Goal: Communication & Community: Answer question/provide support

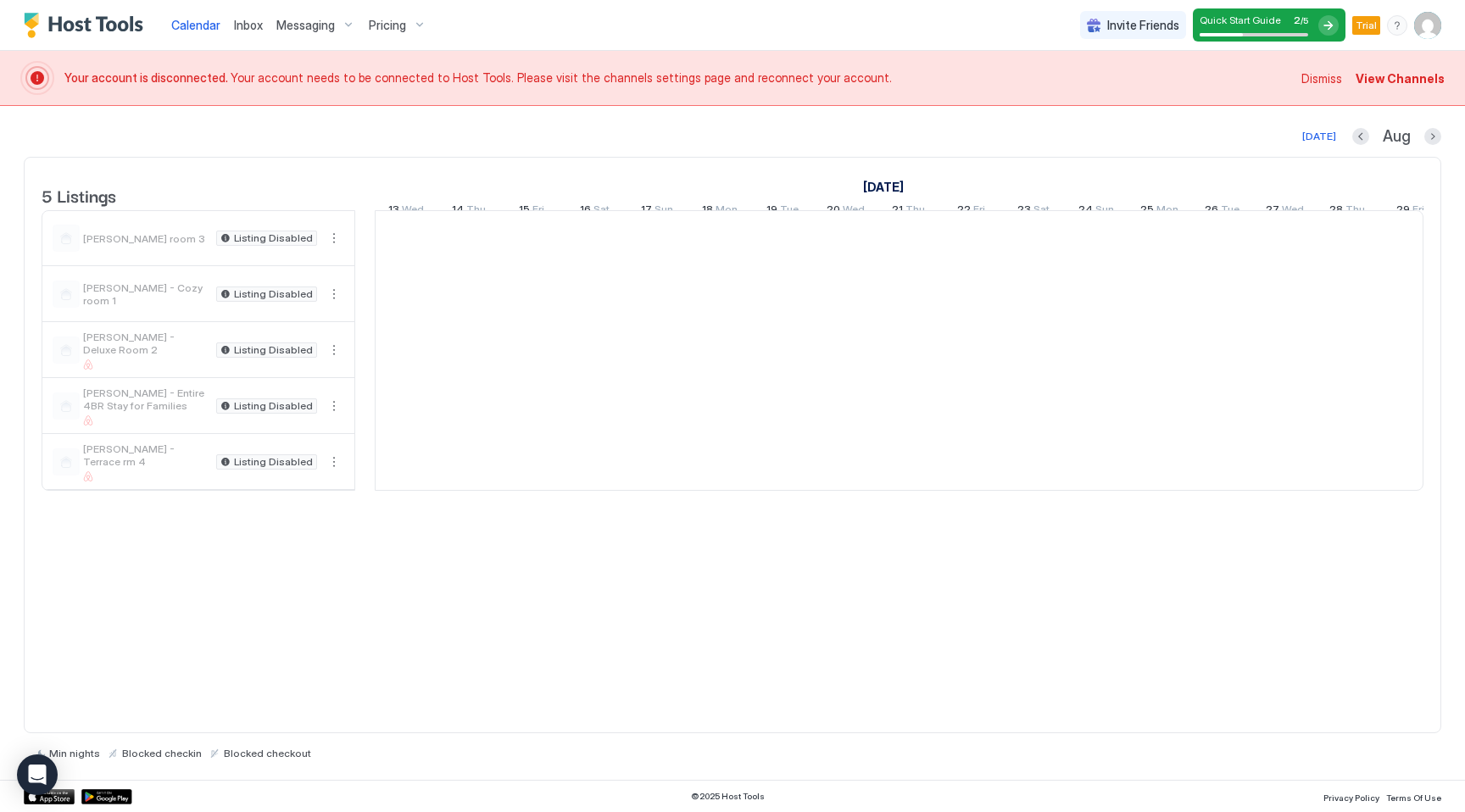
scroll to position [0, 942]
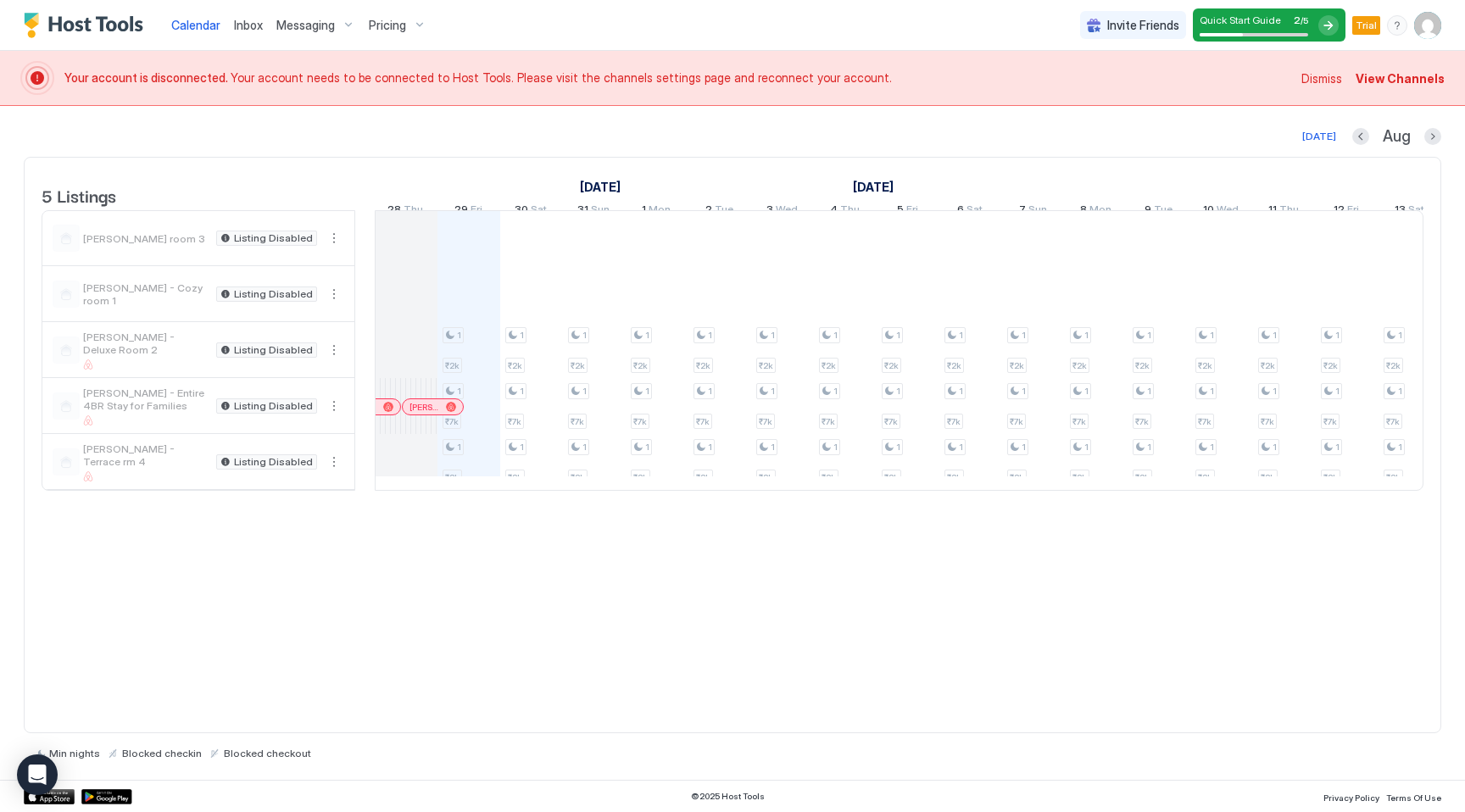
click at [318, 26] on span "Messaging" at bounding box center [305, 26] width 59 height 15
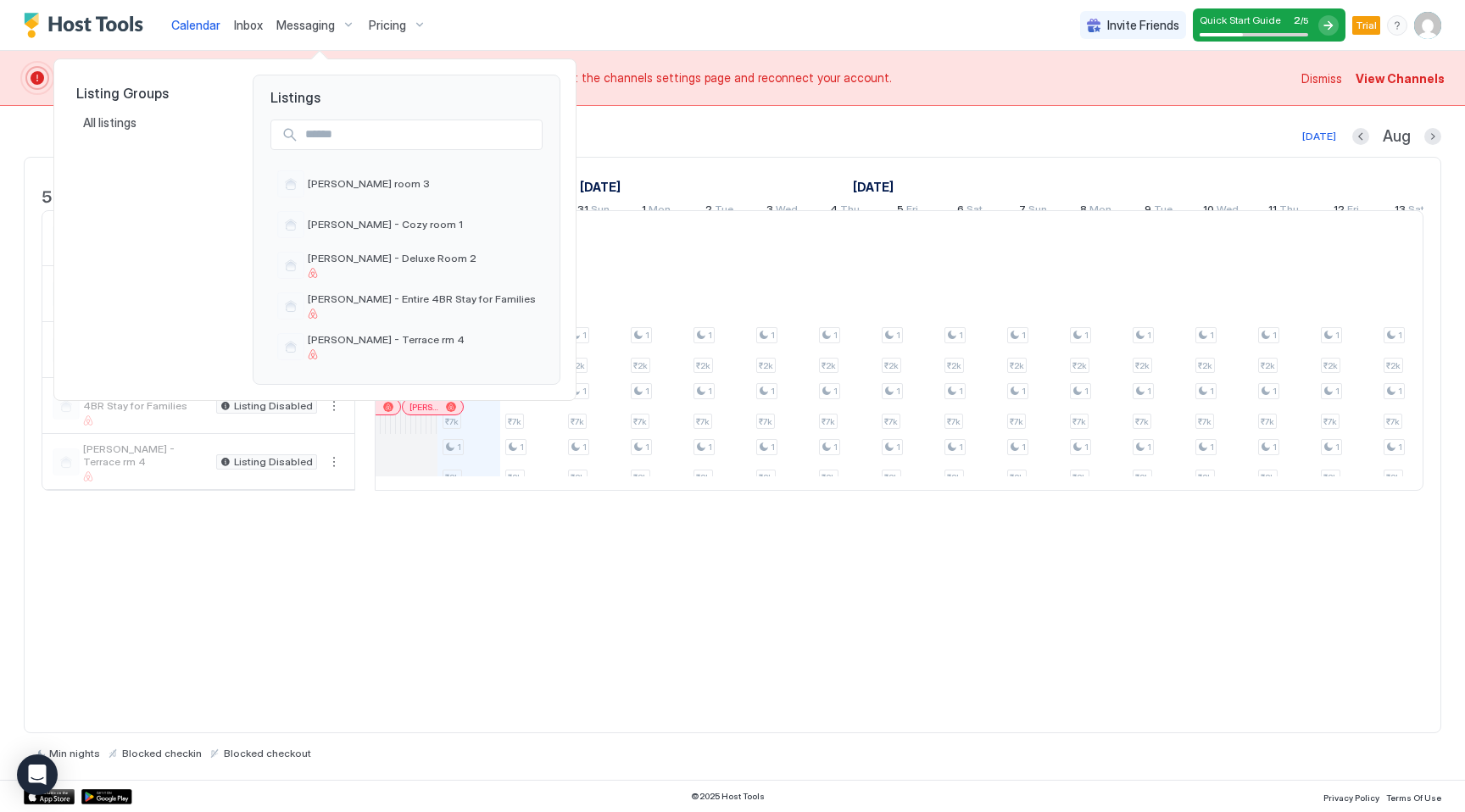
click at [263, 21] on div at bounding box center [732, 406] width 1465 height 812
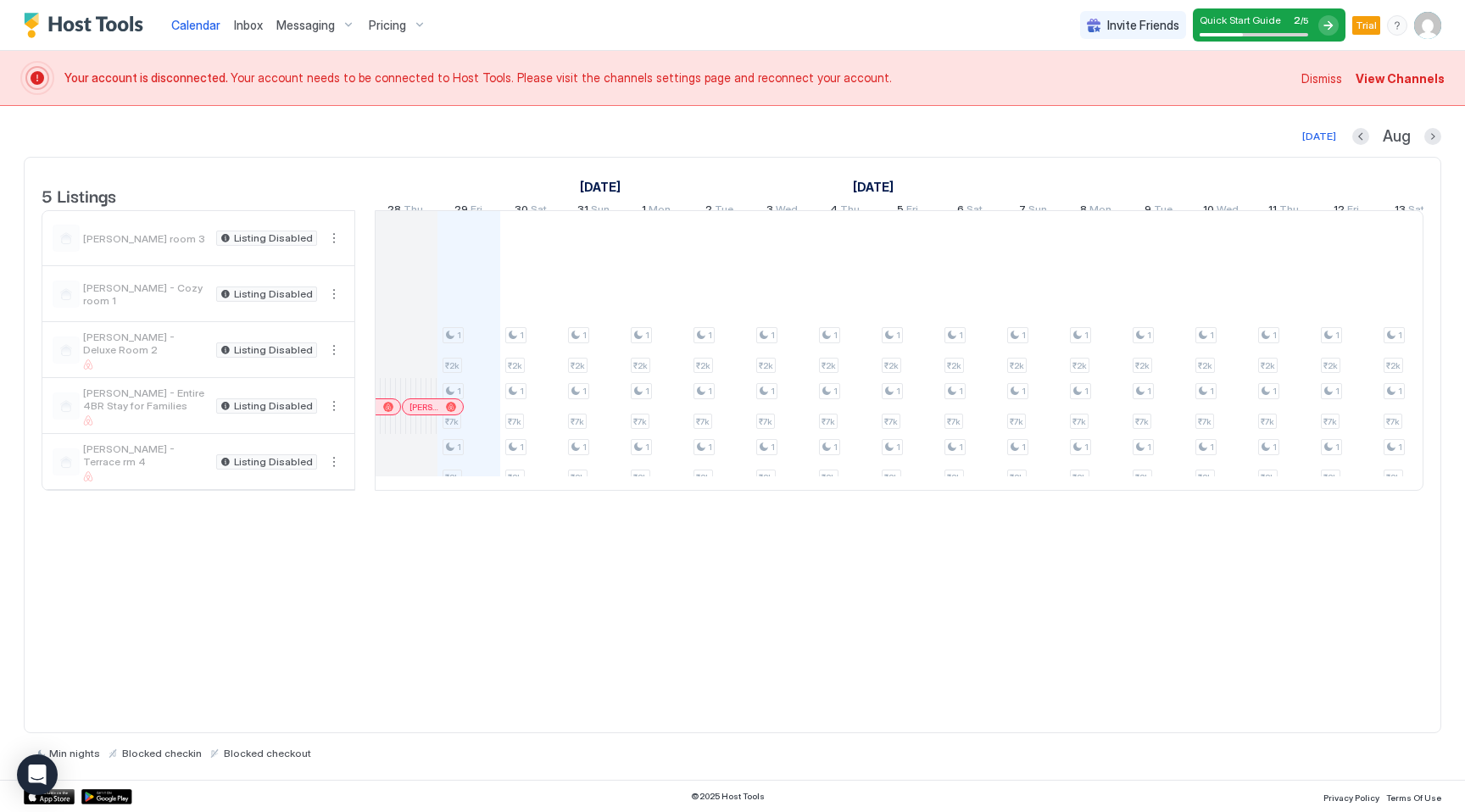
click at [249, 21] on span "Inbox" at bounding box center [248, 25] width 28 height 14
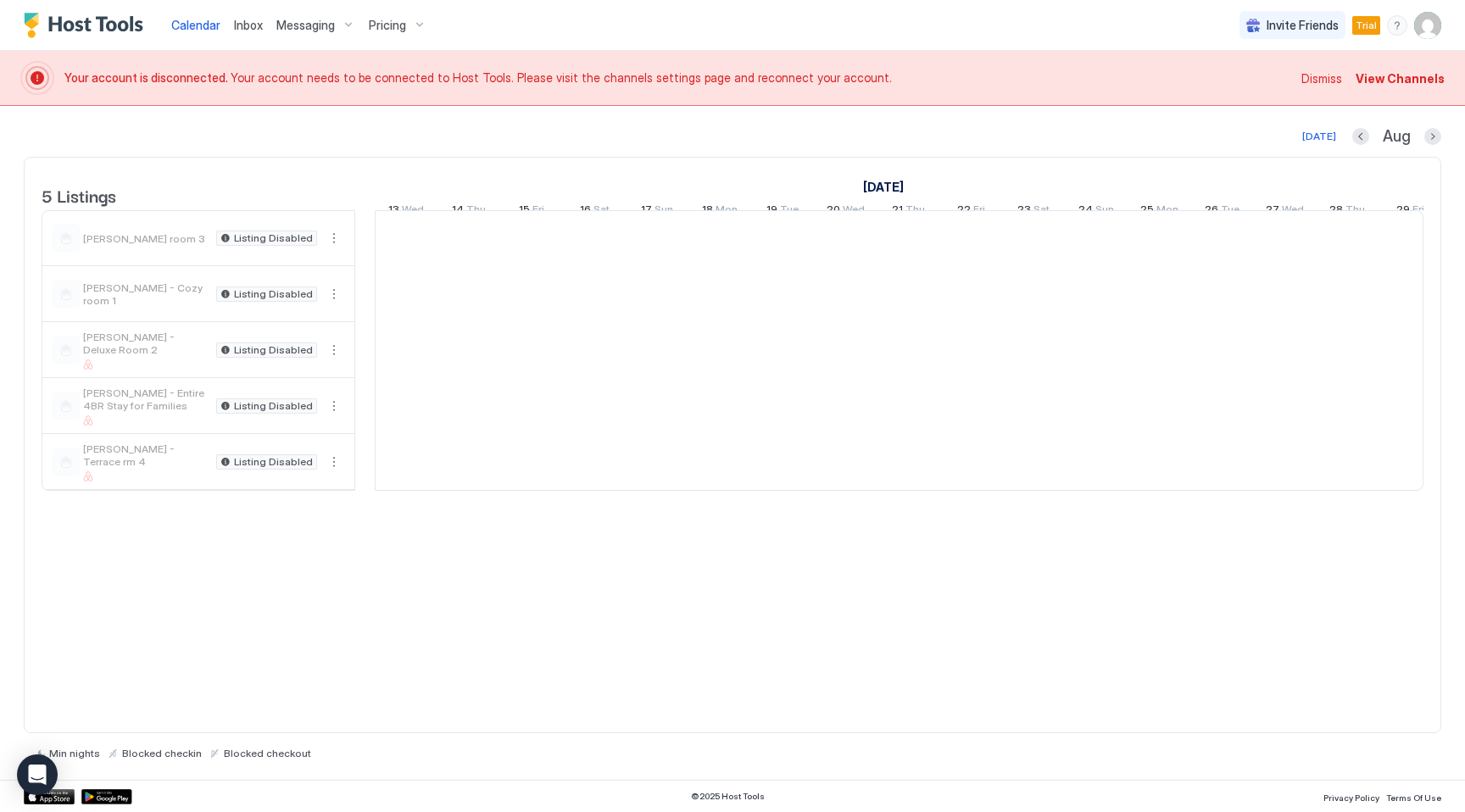
scroll to position [0, 942]
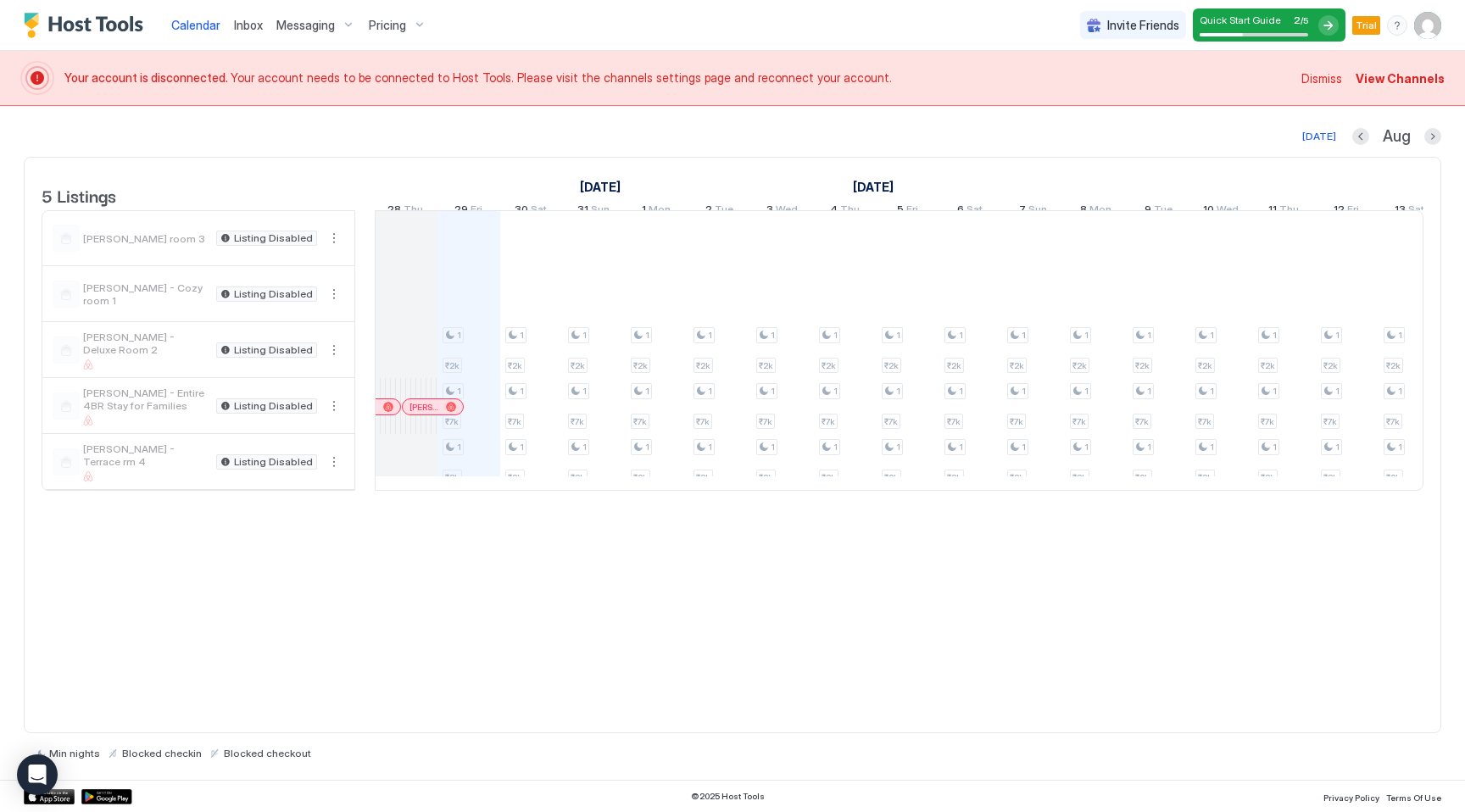
click at [253, 20] on span "Inbox" at bounding box center [248, 25] width 28 height 14
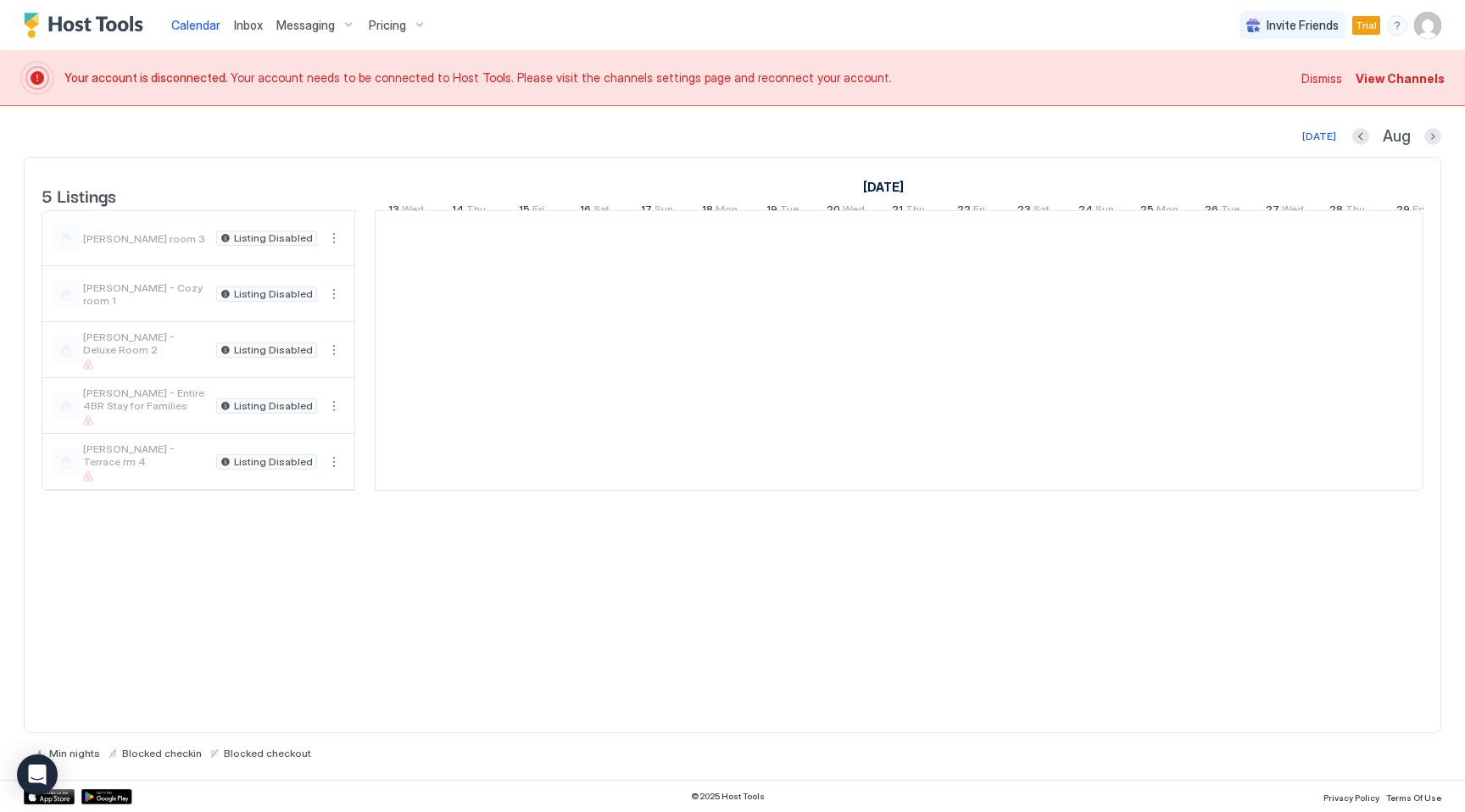
scroll to position [0, 942]
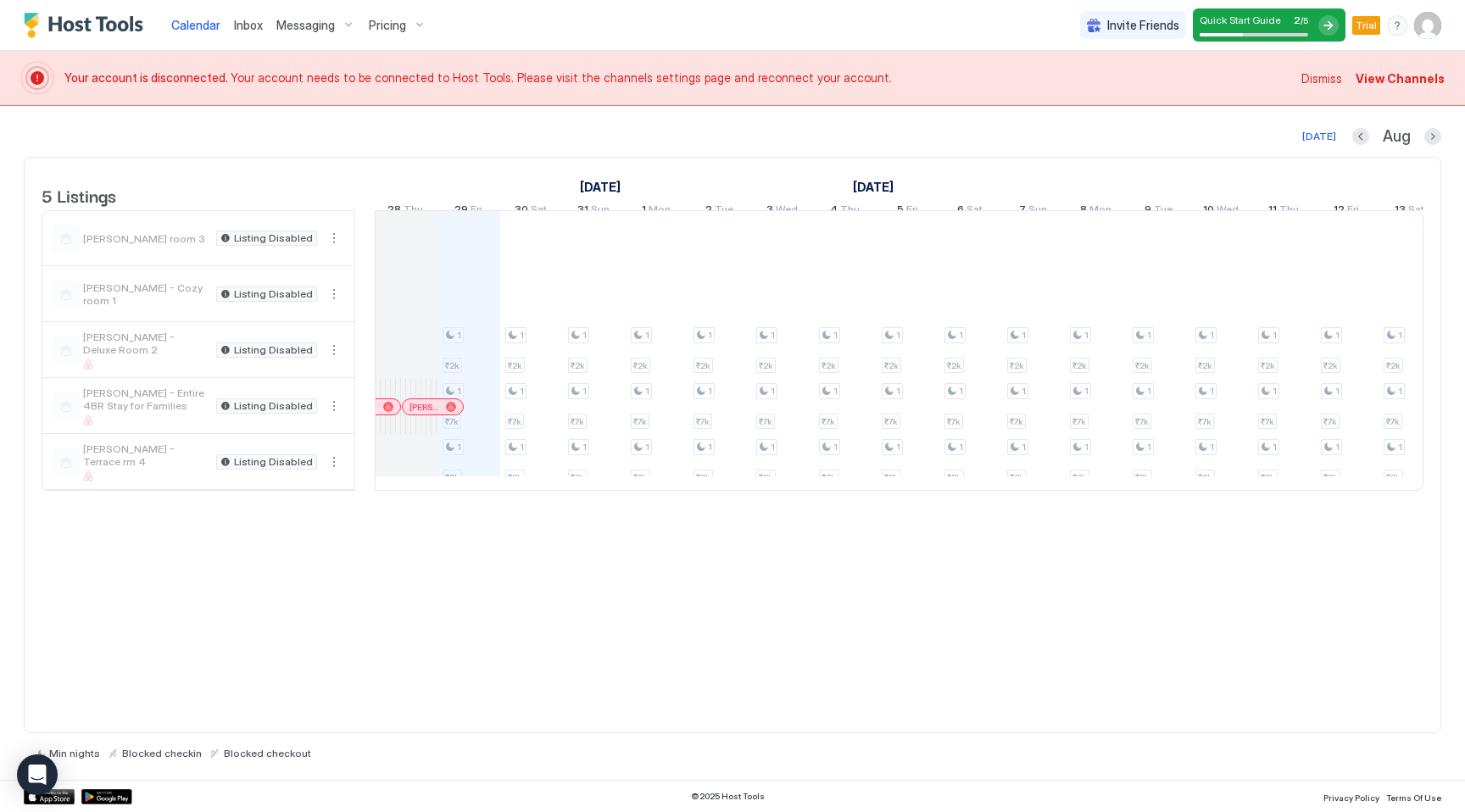
click at [257, 25] on span "Inbox" at bounding box center [248, 25] width 28 height 14
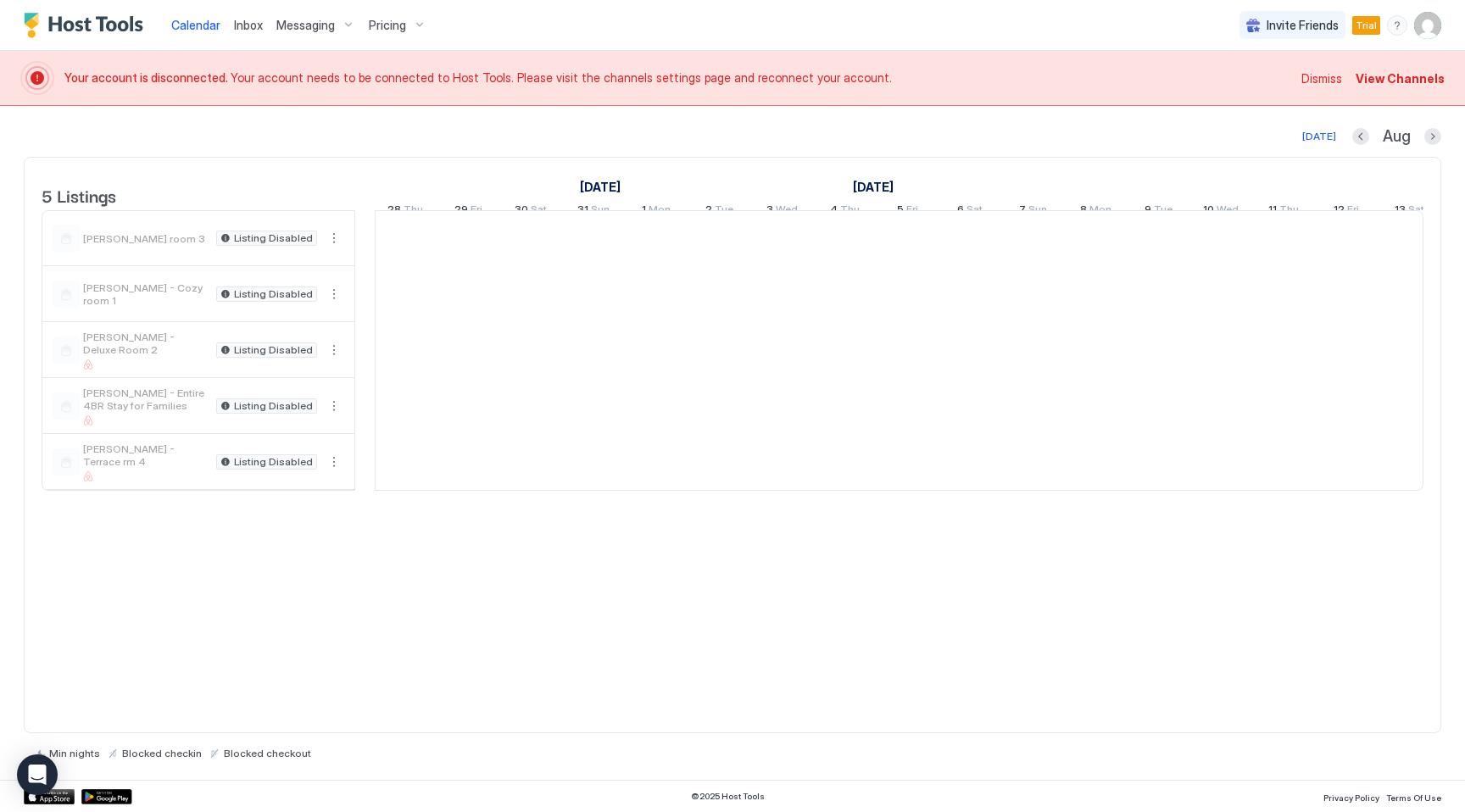
scroll to position [0, 942]
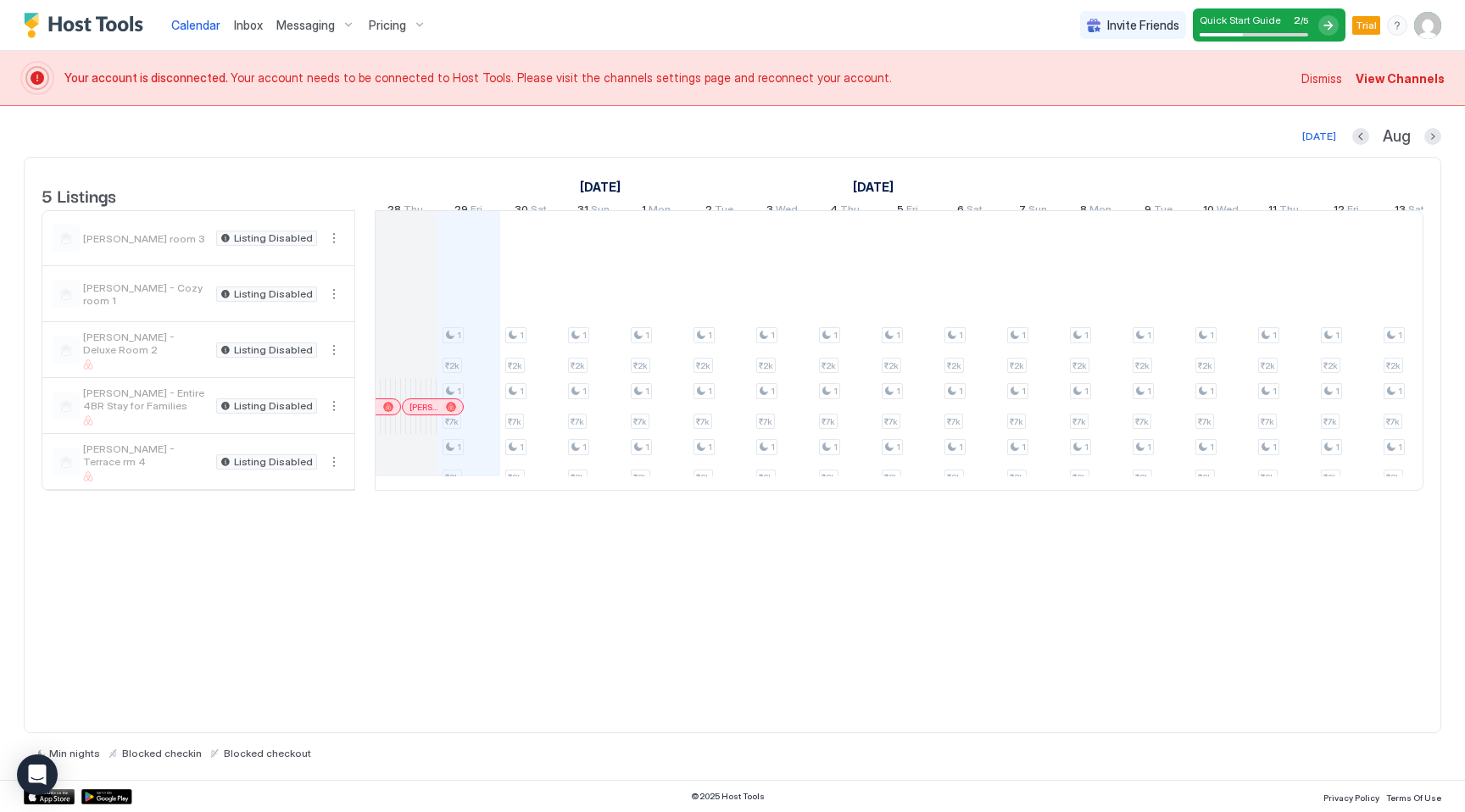
click at [306, 26] on span "Messaging" at bounding box center [305, 26] width 59 height 15
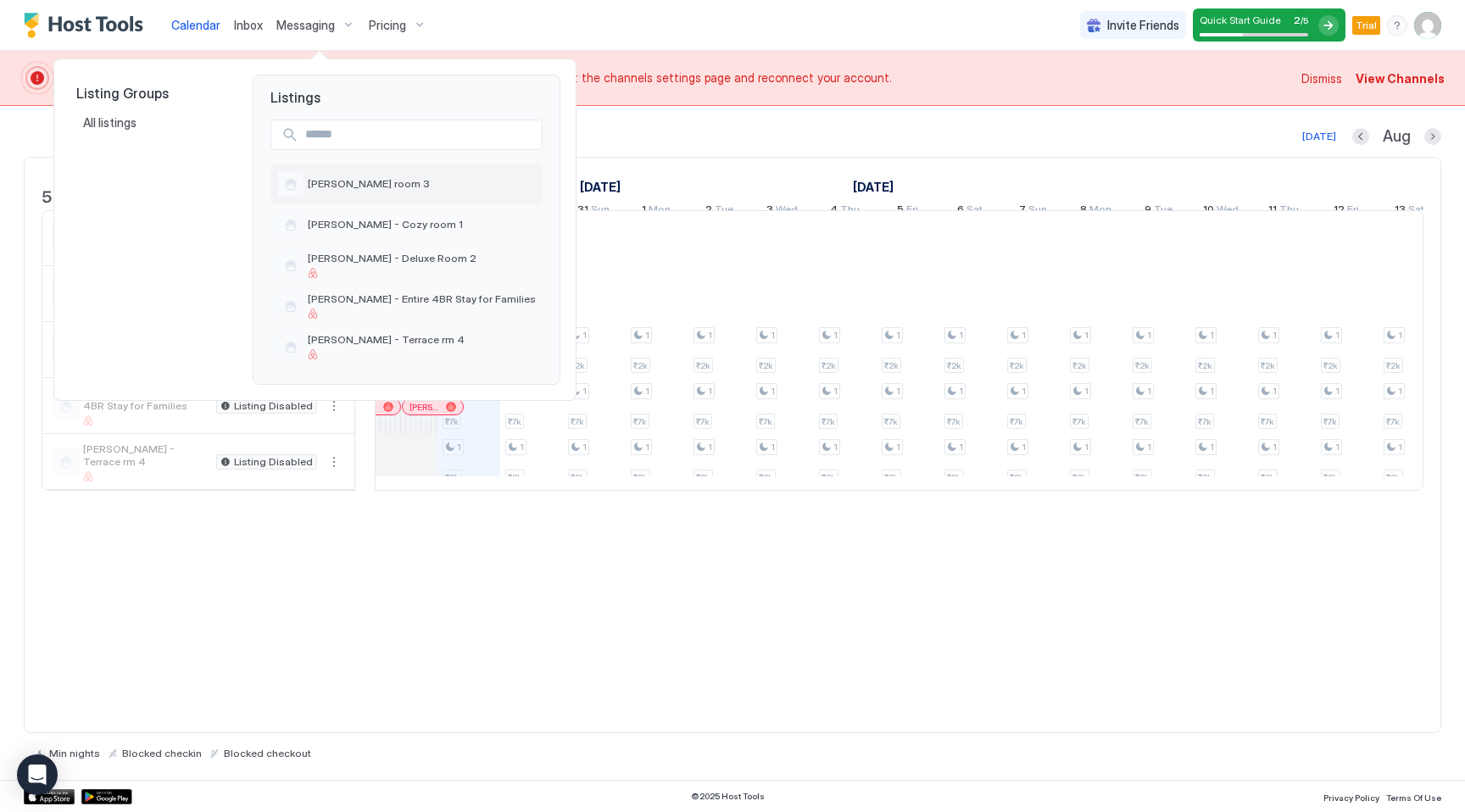
click at [340, 183] on span "[PERSON_NAME] room 3" at bounding box center [421, 182] width 228 height 12
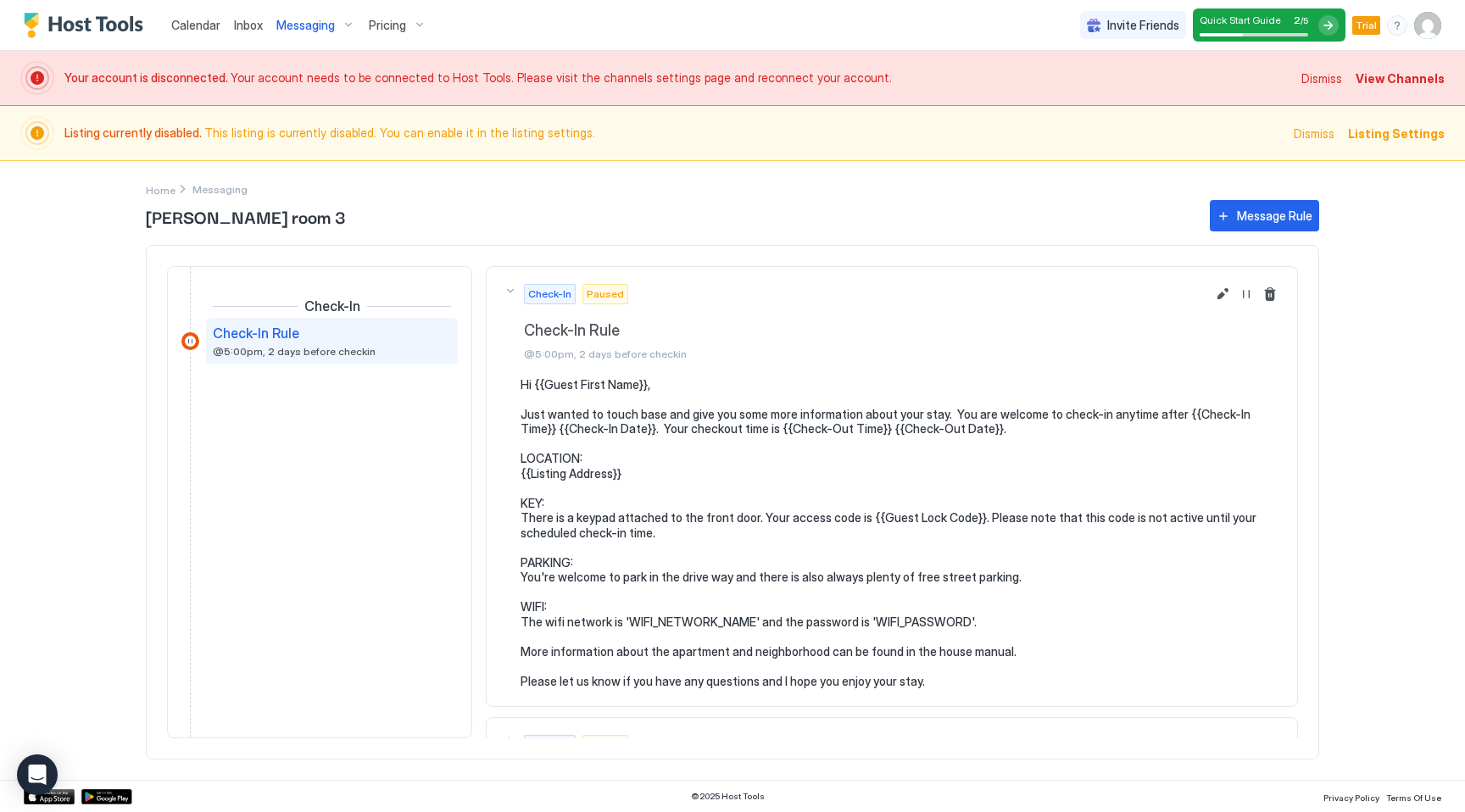
click at [246, 25] on span "Inbox" at bounding box center [248, 25] width 28 height 14
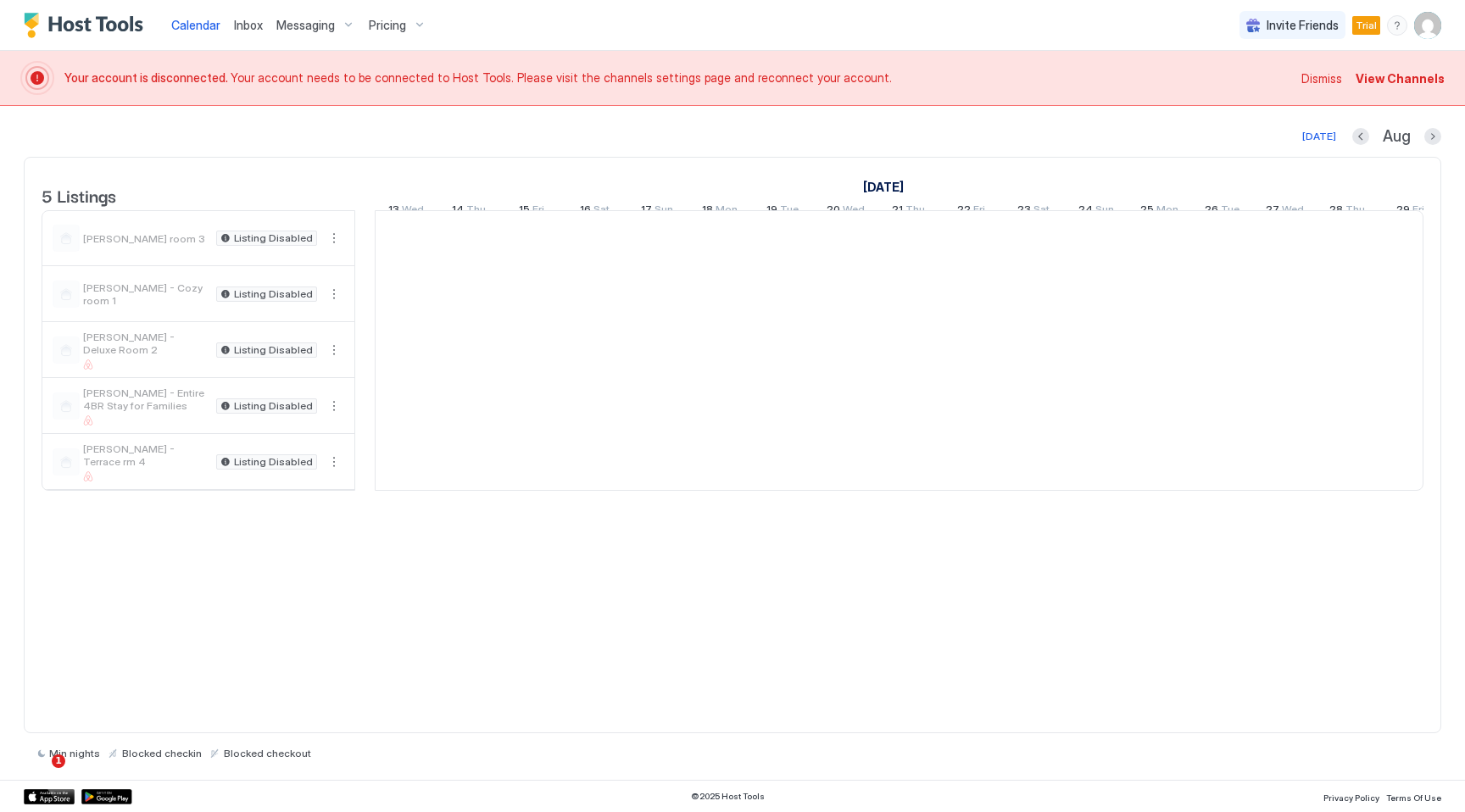
scroll to position [0, 942]
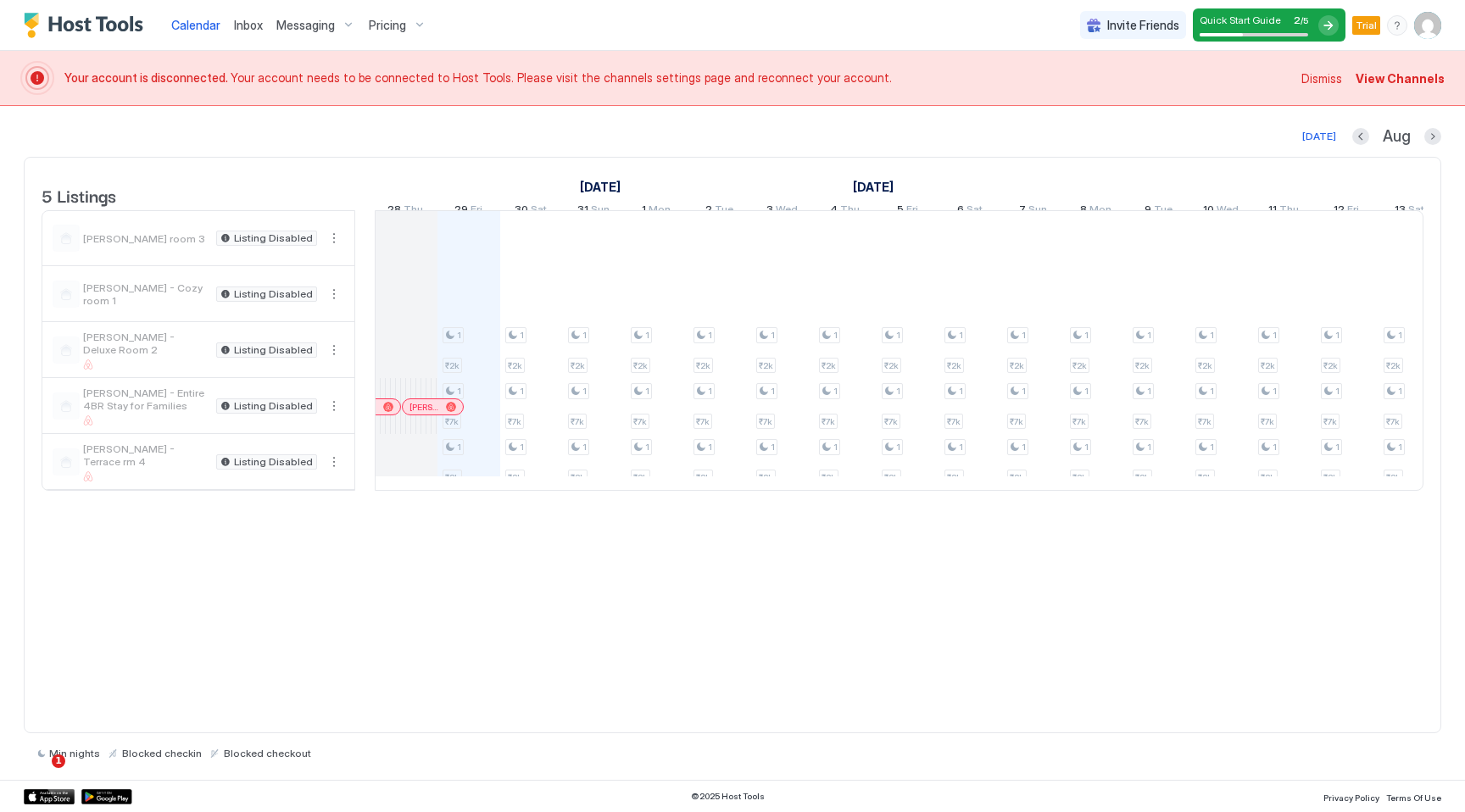
click at [249, 26] on span "Inbox" at bounding box center [248, 25] width 28 height 14
